Goal: Download file/media

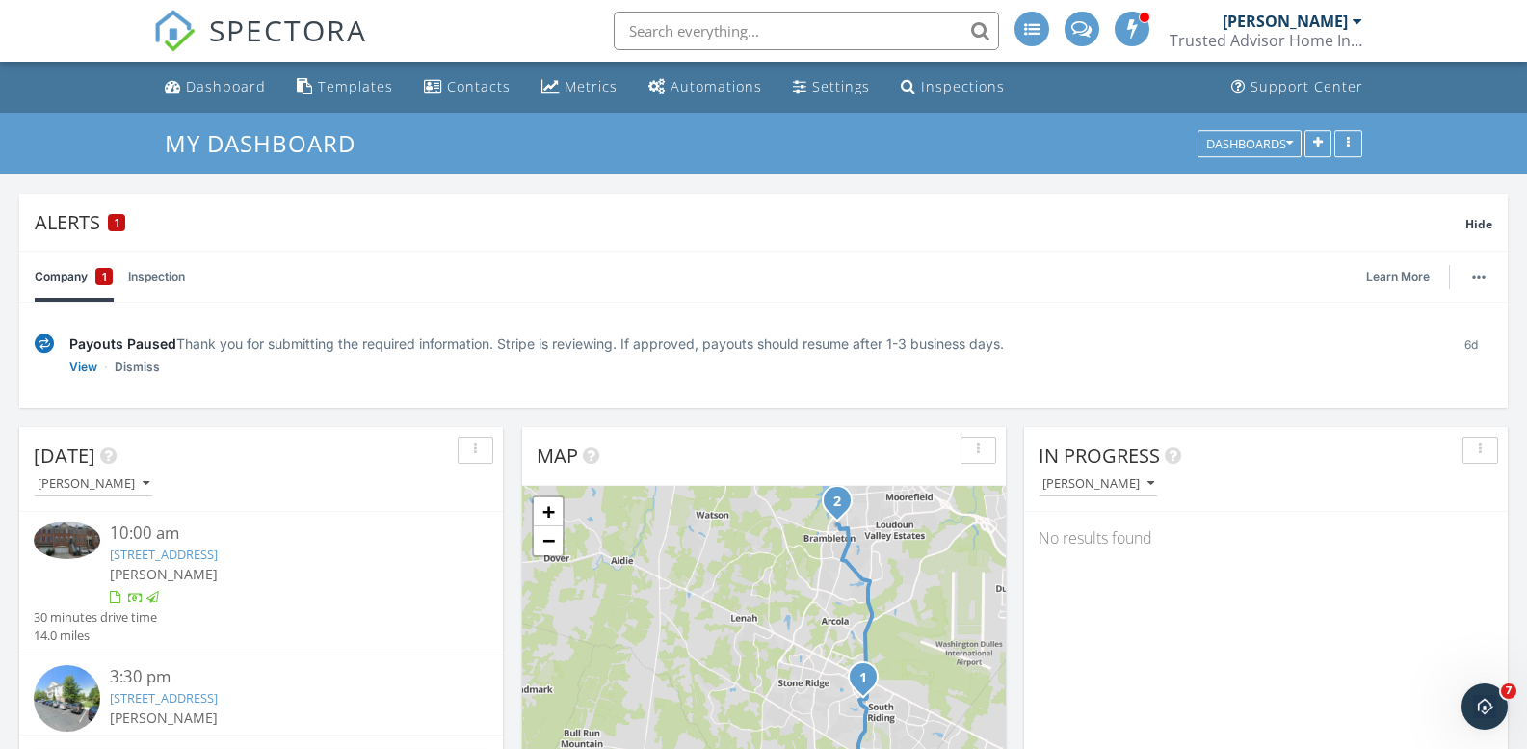
click at [179, 559] on link "[STREET_ADDRESS]" at bounding box center [164, 553] width 108 height 17
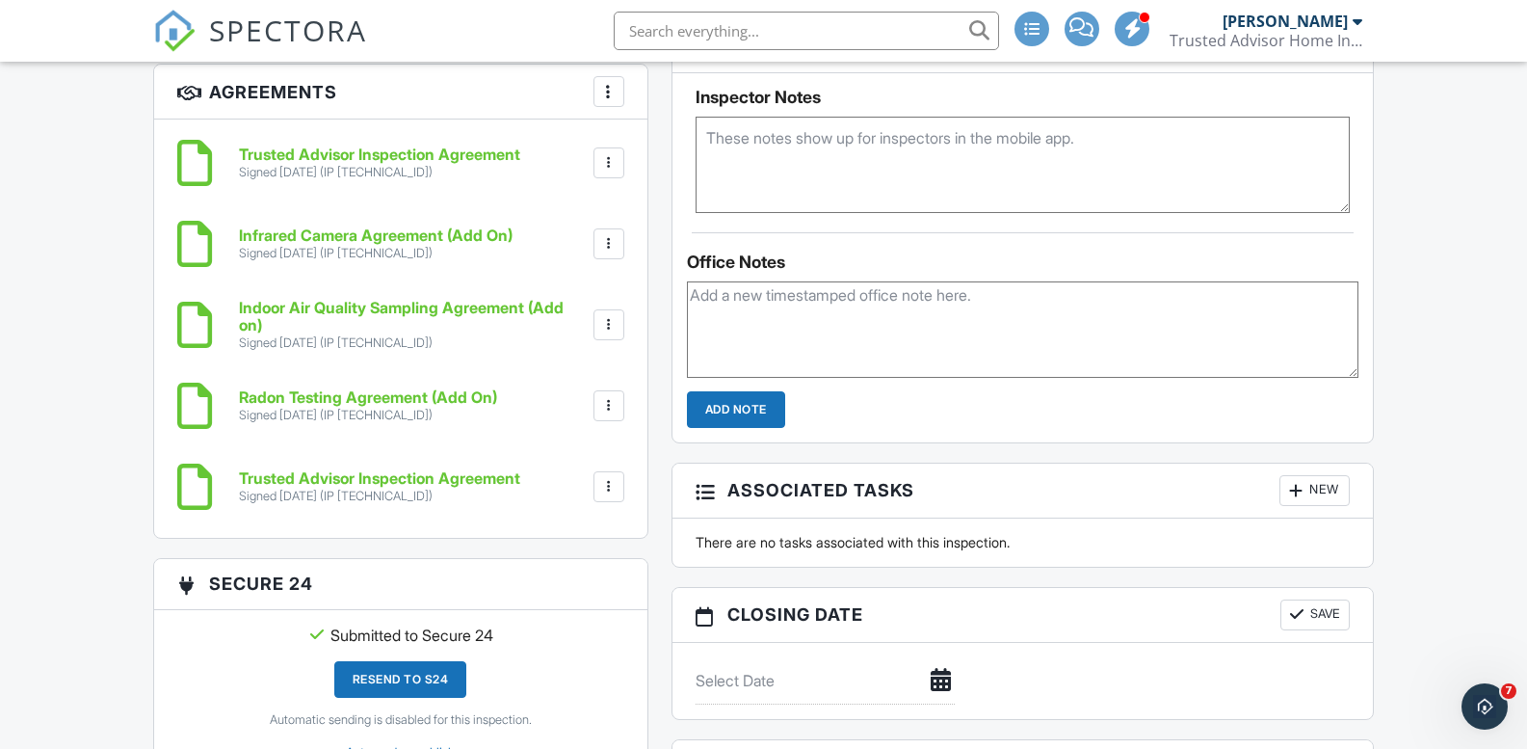
click at [609, 161] on div at bounding box center [608, 162] width 19 height 19
click at [562, 314] on li "Download" at bounding box center [558, 312] width 110 height 48
click at [461, 490] on div "Signed [DATE] (IP [TECHNICAL_ID])" at bounding box center [379, 495] width 281 height 15
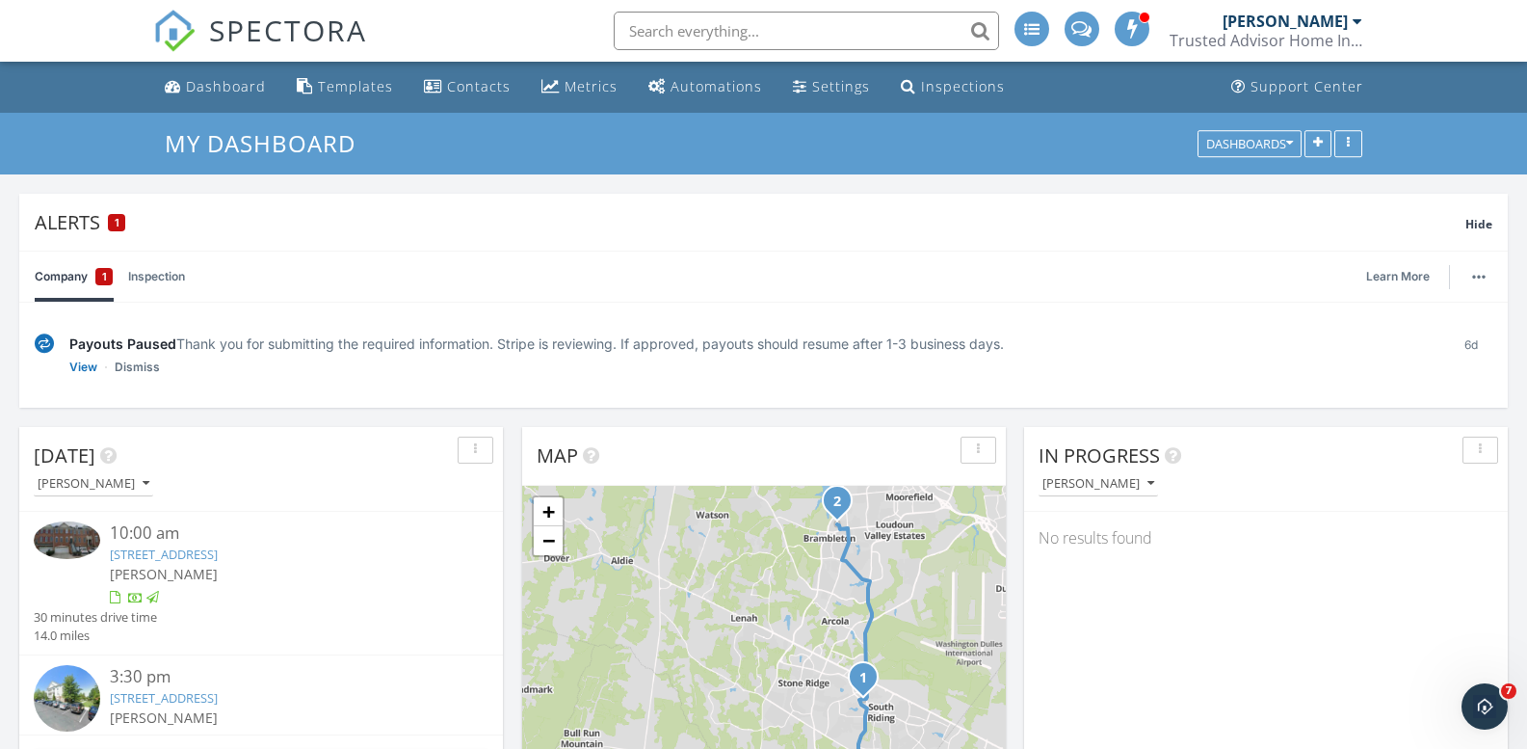
click at [218, 555] on link "25380 Whippoorwill Terrace, Chantilly, VA 20152" at bounding box center [164, 553] width 108 height 17
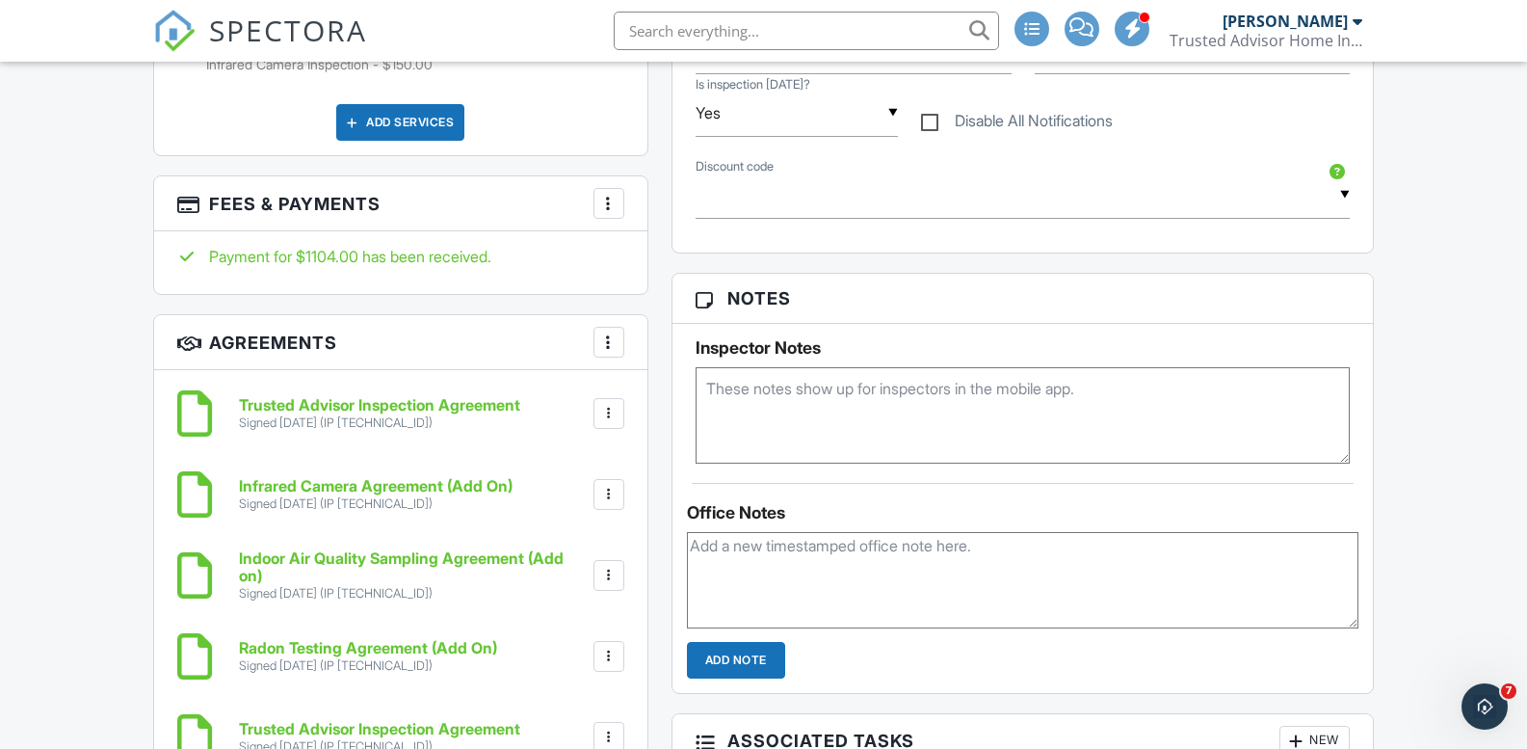
scroll to position [1145, 0]
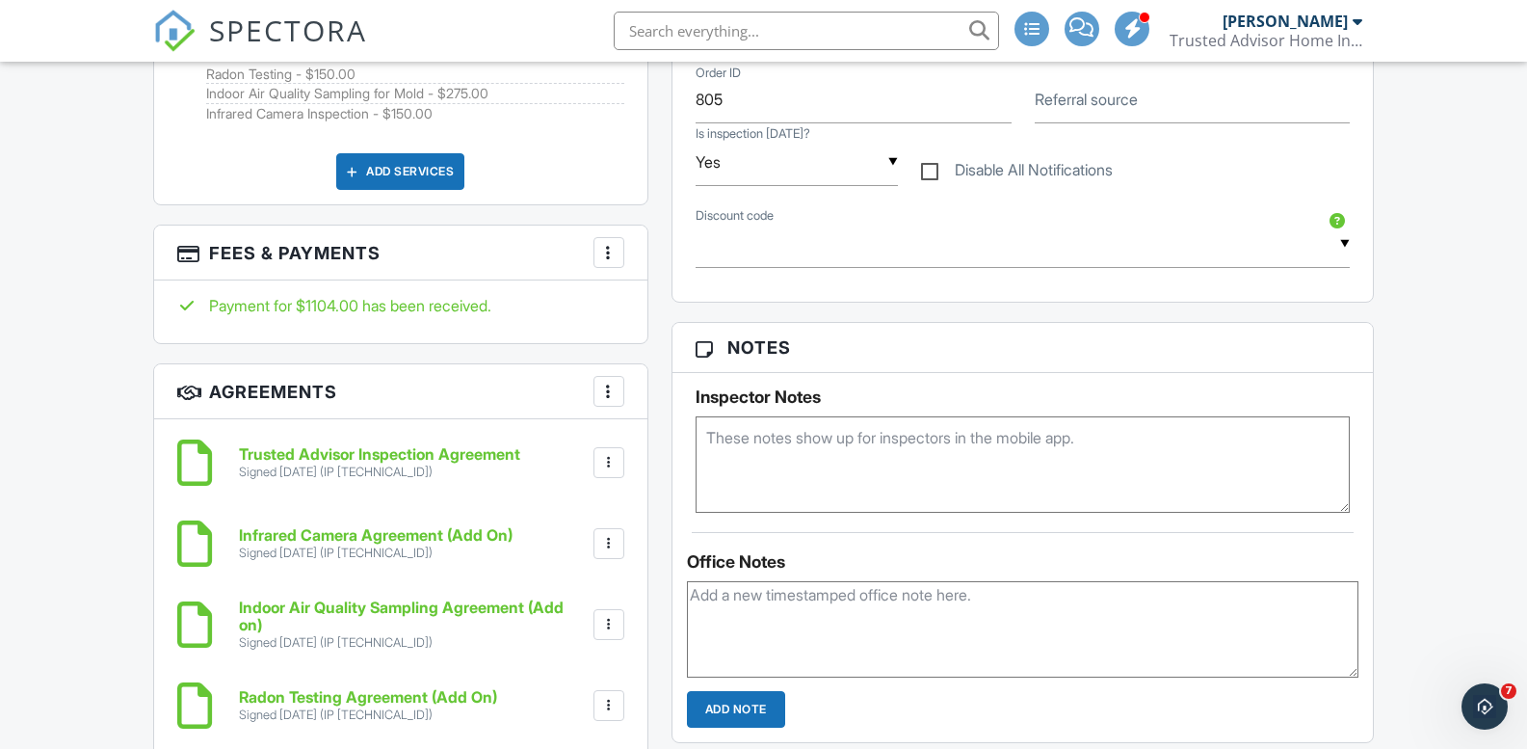
click at [612, 461] on div at bounding box center [608, 462] width 19 height 19
click at [550, 616] on li "Download" at bounding box center [558, 612] width 110 height 48
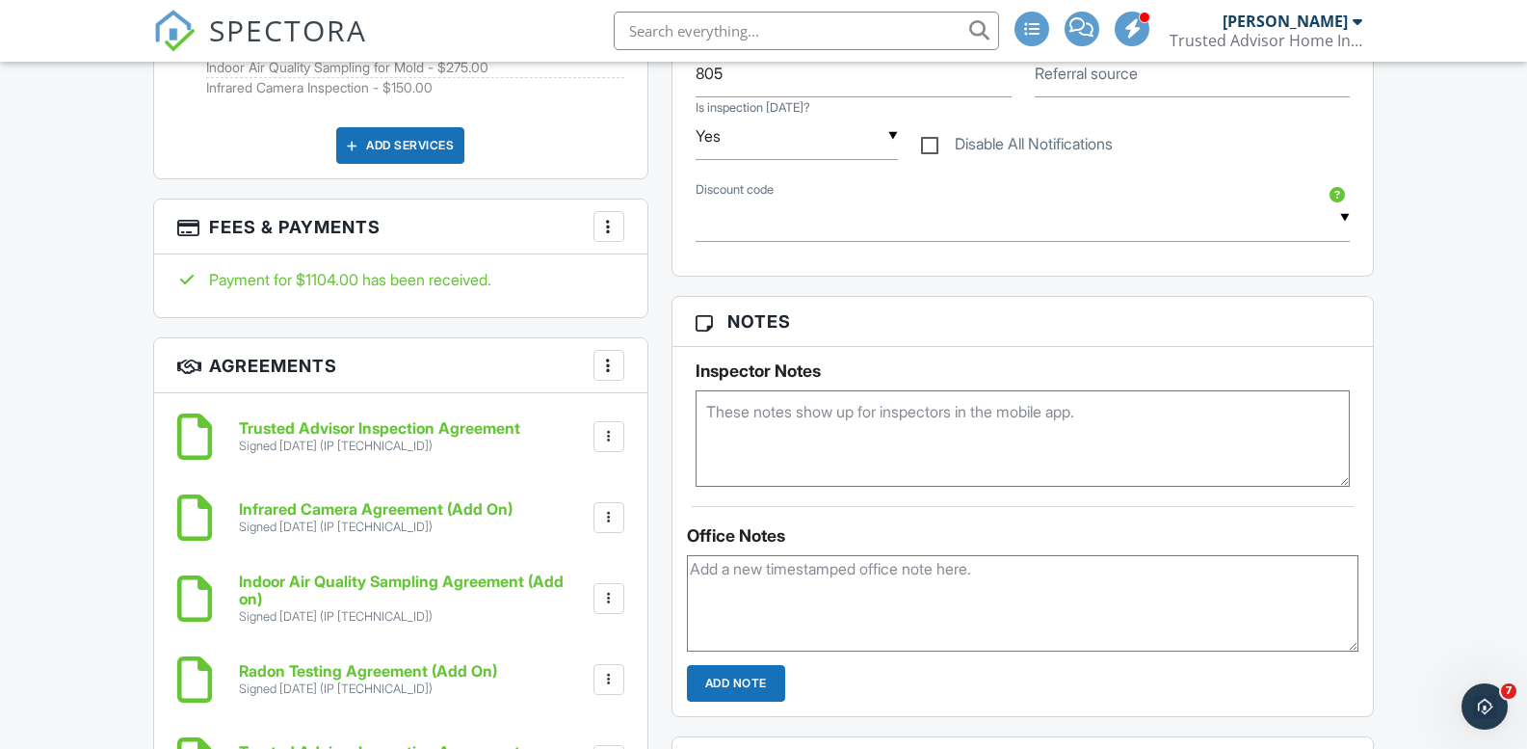
scroll to position [1434, 0]
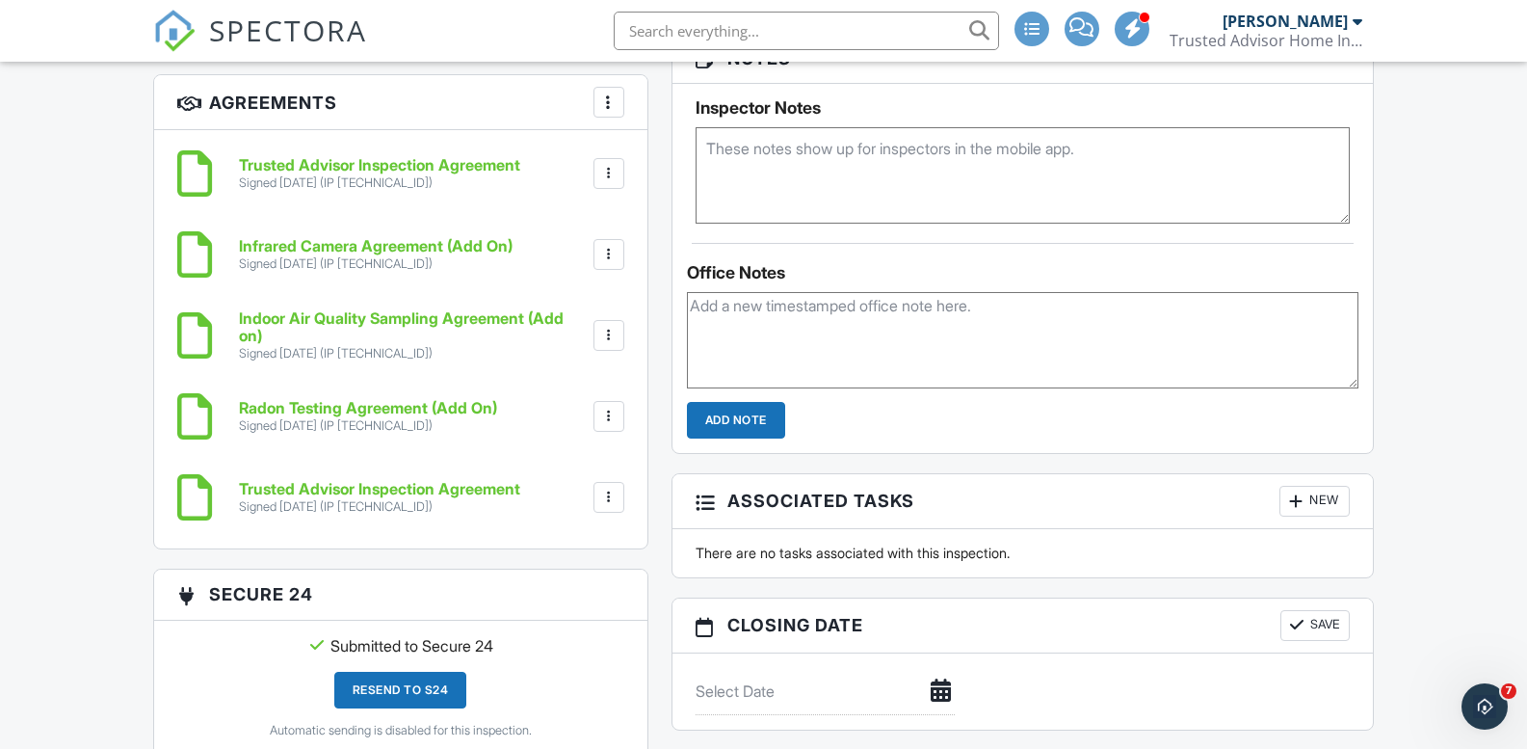
click at [601, 493] on div at bounding box center [608, 496] width 19 height 19
click at [568, 641] on li "Download" at bounding box center [558, 646] width 110 height 48
click at [609, 250] on div at bounding box center [608, 254] width 19 height 19
click at [587, 402] on li "Download" at bounding box center [558, 404] width 110 height 48
click at [602, 340] on div at bounding box center [608, 335] width 19 height 19
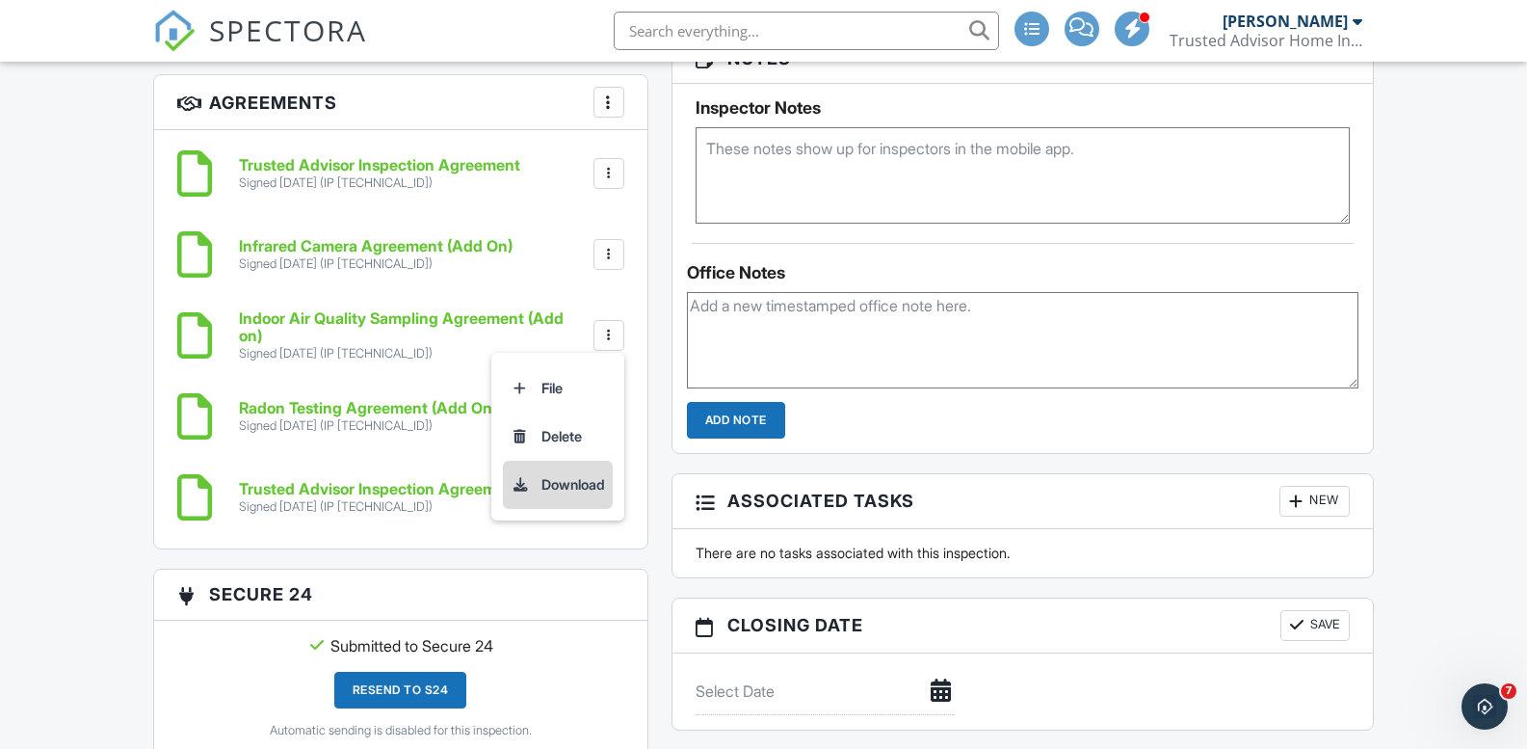
click at [568, 489] on li "Download" at bounding box center [558, 485] width 110 height 48
click at [617, 409] on div at bounding box center [608, 416] width 19 height 19
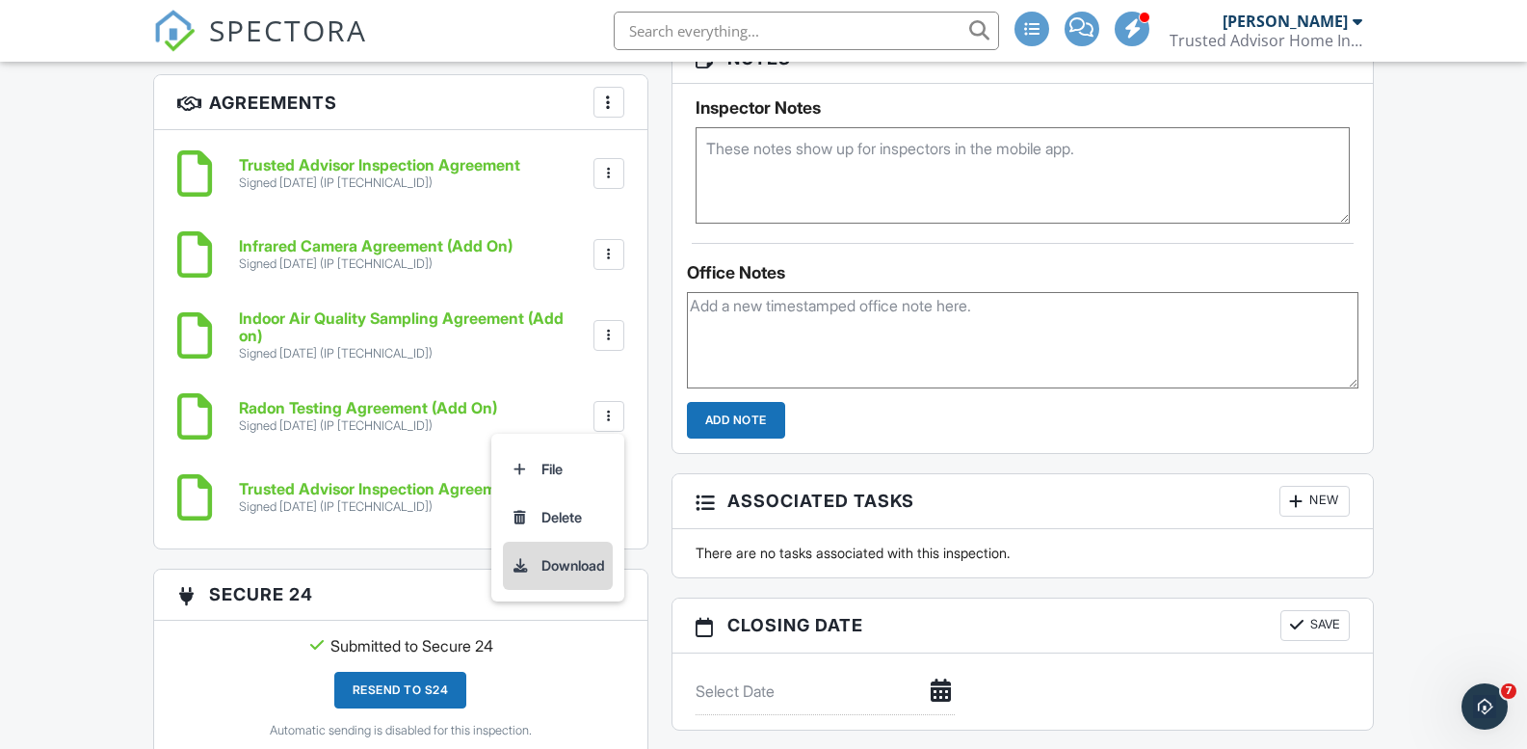
click at [578, 572] on li "Download" at bounding box center [558, 565] width 110 height 48
